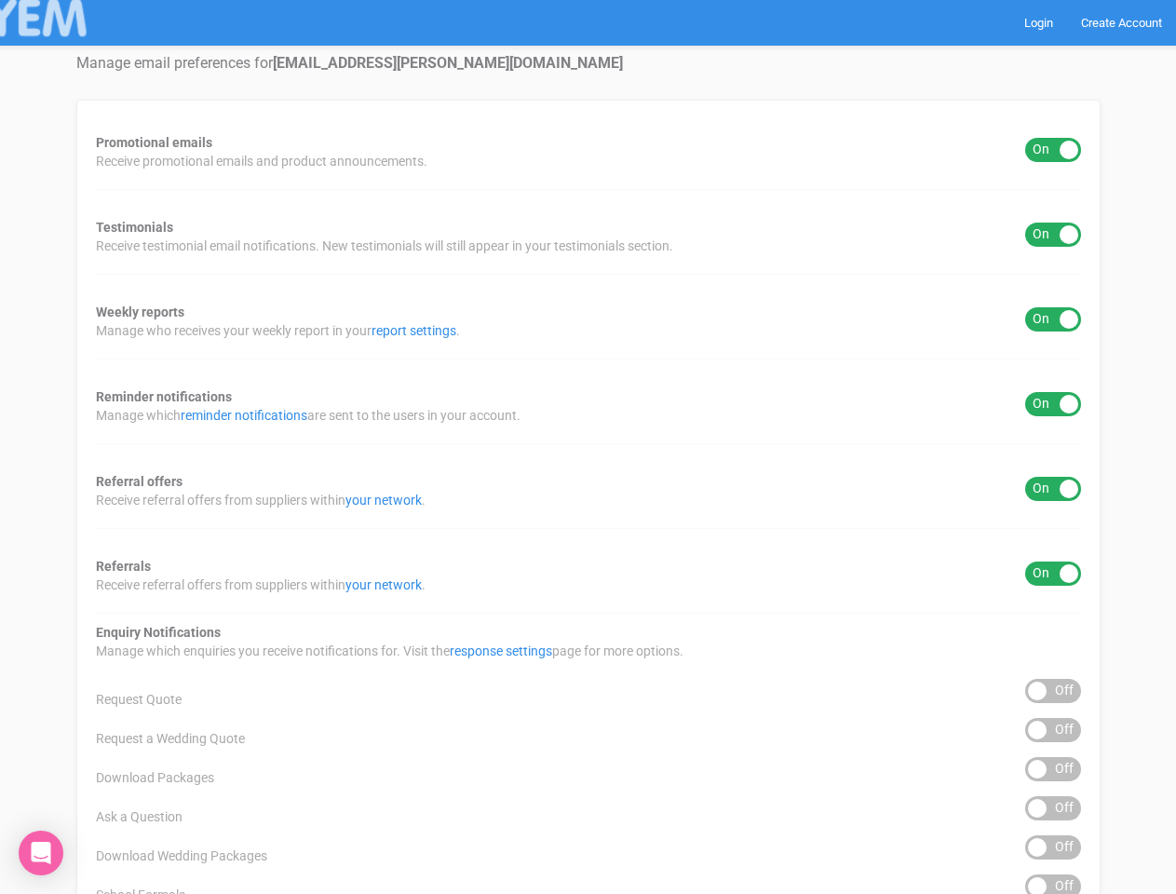
click at [588, 447] on div "Promotional emails ON OFF Receive promotional emails and product announcements.…" at bounding box center [588, 751] width 1025 height 1303
click at [1053, 150] on div "ON OFF" at bounding box center [1053, 150] width 56 height 24
click at [1053, 235] on div "ON OFF" at bounding box center [1053, 235] width 56 height 24
click at [1053, 319] on div "ON OFF" at bounding box center [1053, 319] width 56 height 24
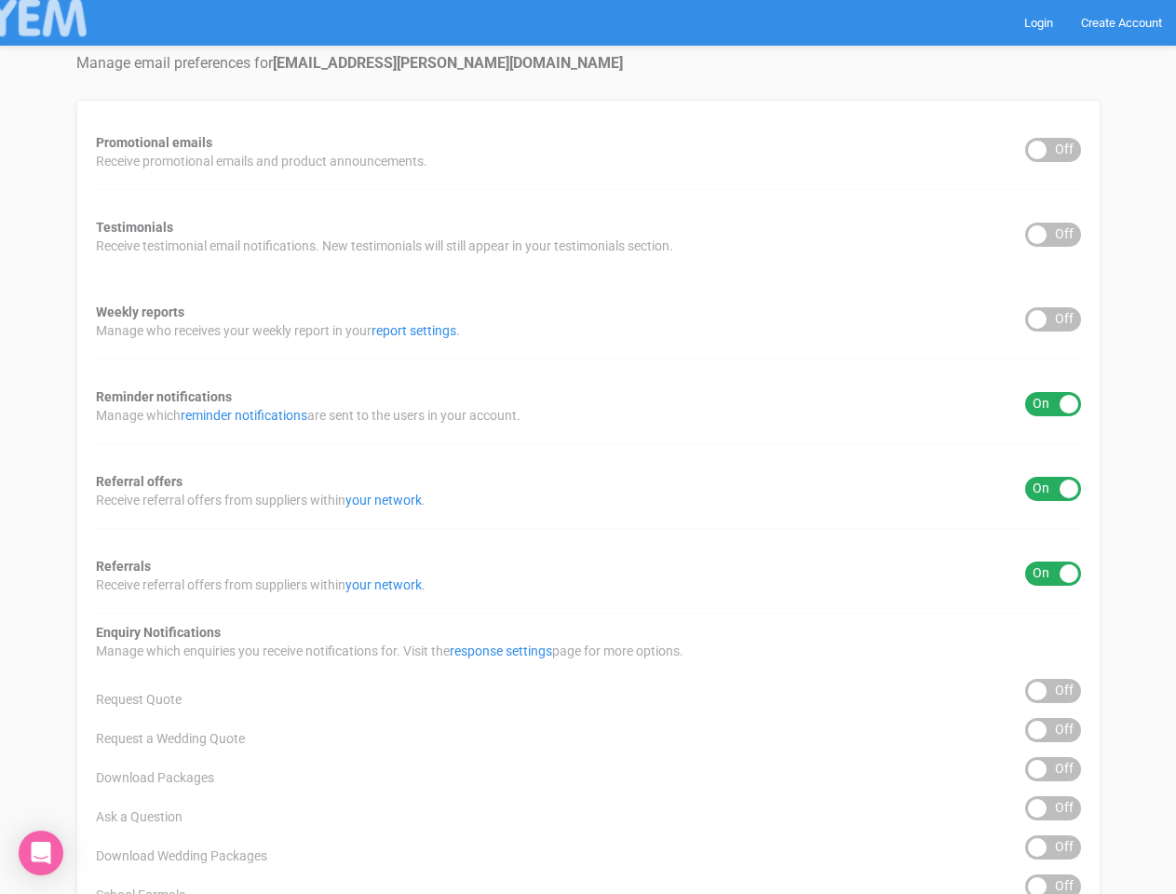
click at [1053, 404] on div "ON OFF" at bounding box center [1053, 404] width 56 height 24
click at [1053, 489] on div "ON OFF" at bounding box center [1053, 489] width 56 height 24
click at [1053, 574] on div "ON OFF" at bounding box center [1053, 574] width 56 height 24
click at [1053, 691] on div "ON OFF" at bounding box center [1053, 691] width 56 height 24
click at [1053, 730] on div "ON OFF" at bounding box center [1053, 730] width 56 height 24
